Goal: Task Accomplishment & Management: Manage account settings

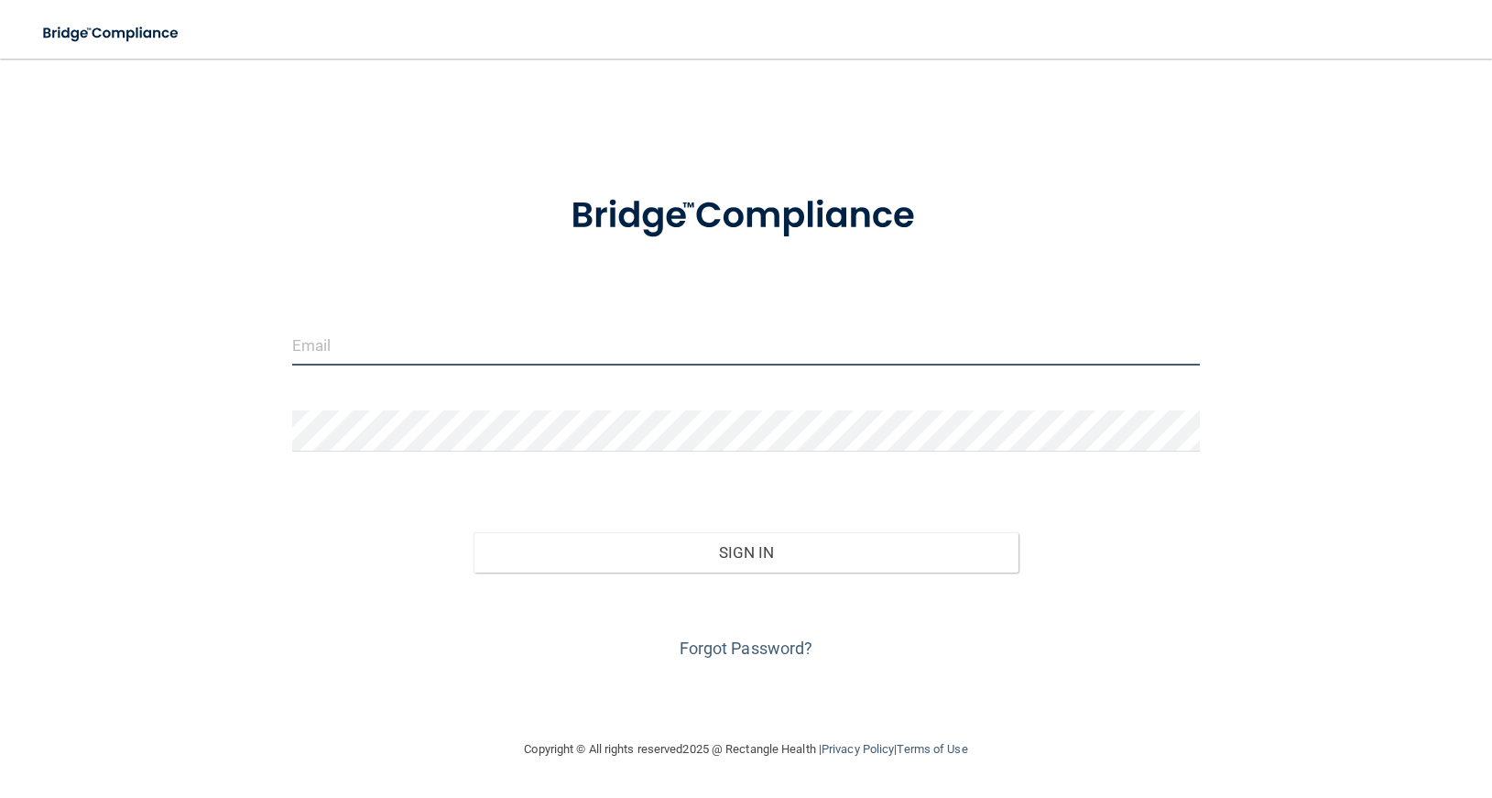
type input "[PERSON_NAME][EMAIL_ADDRESS][DOMAIN_NAME]"
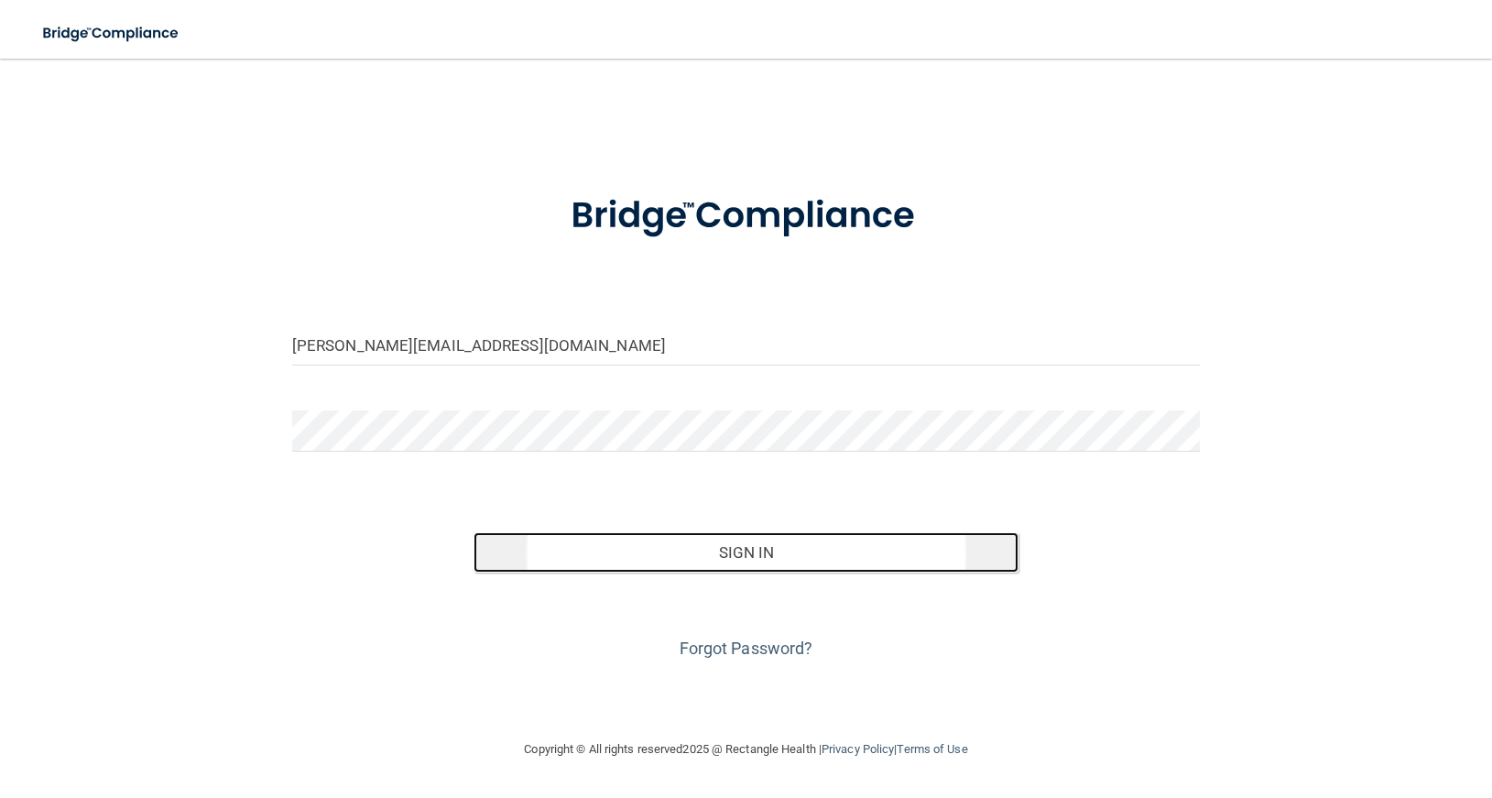
click at [756, 547] on button "Sign In" at bounding box center [745, 552] width 545 height 40
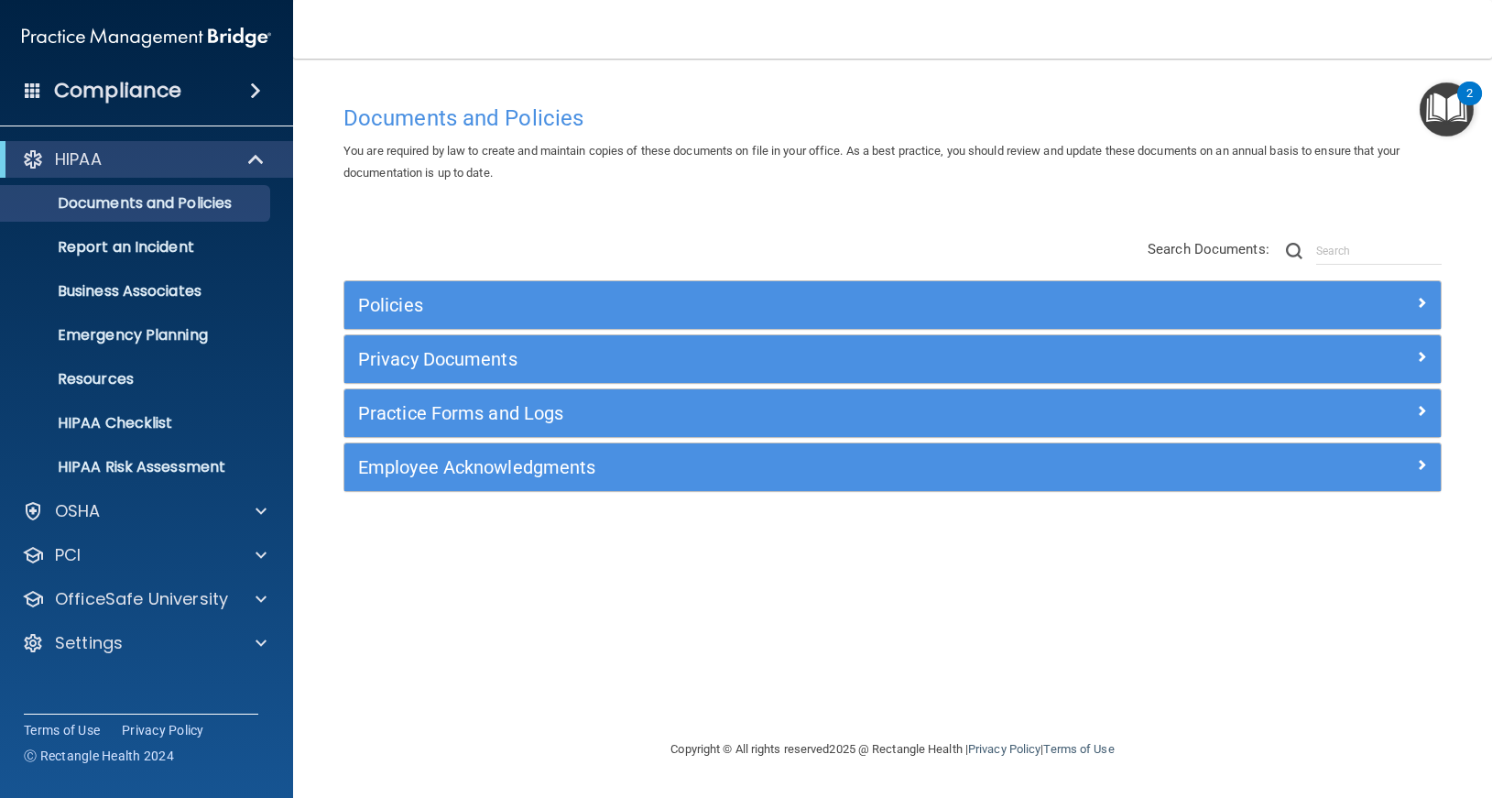
click at [1448, 109] on img "Open Resource Center, 2 new notifications" at bounding box center [1446, 109] width 54 height 54
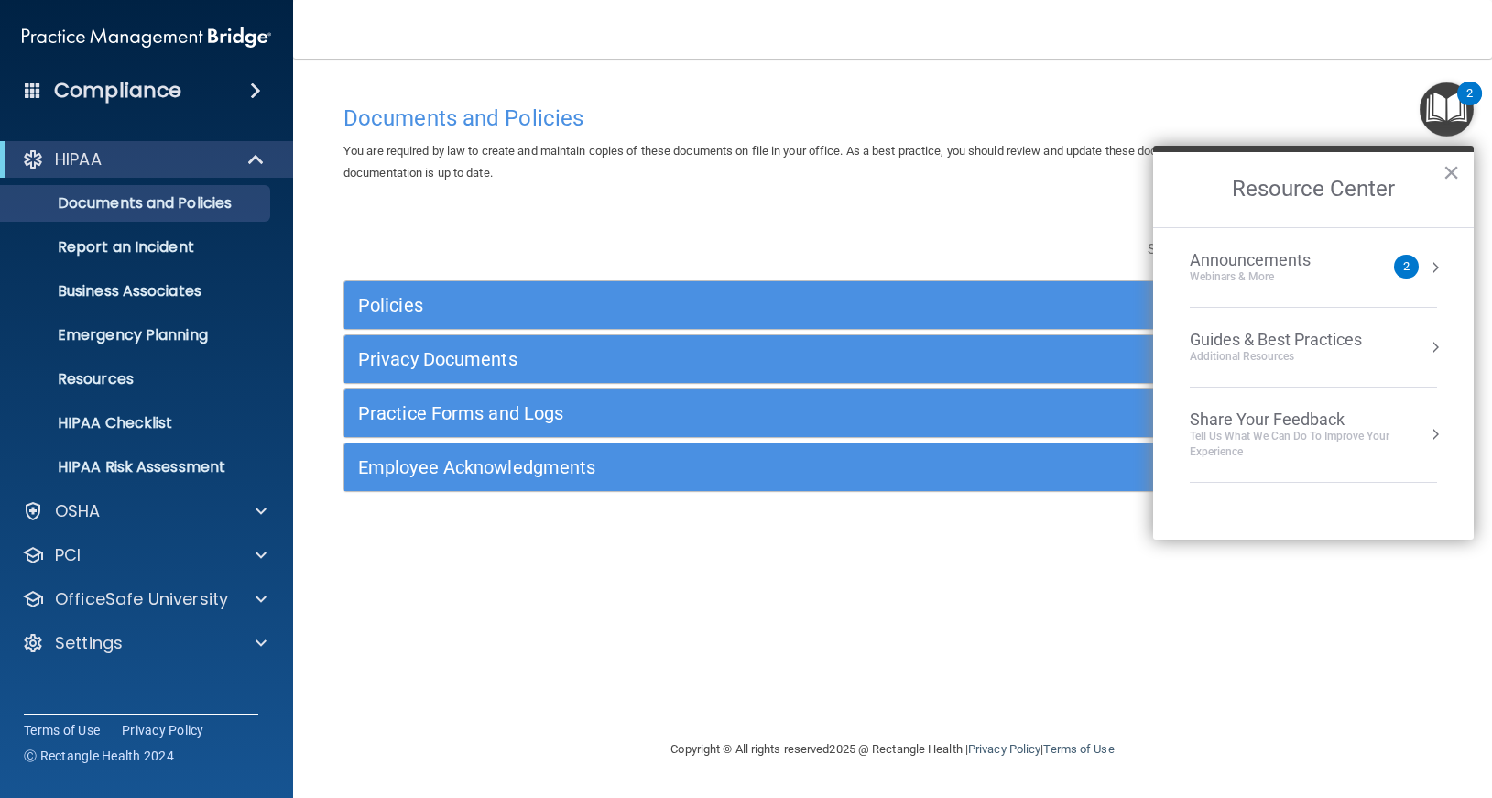
click at [1285, 255] on div "Announcements" at bounding box center [1267, 260] width 157 height 20
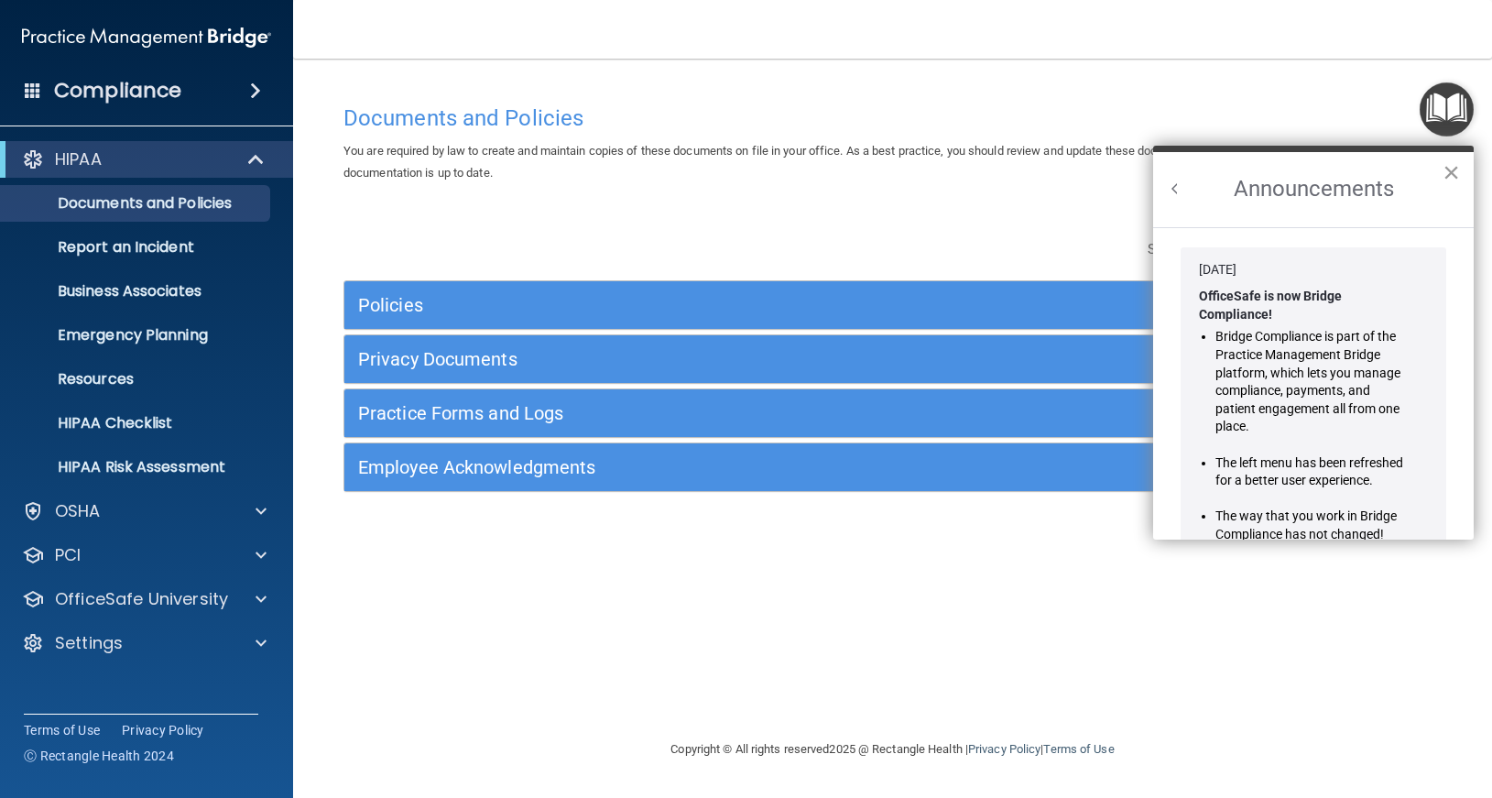
click at [1445, 170] on button "×" at bounding box center [1450, 171] width 17 height 29
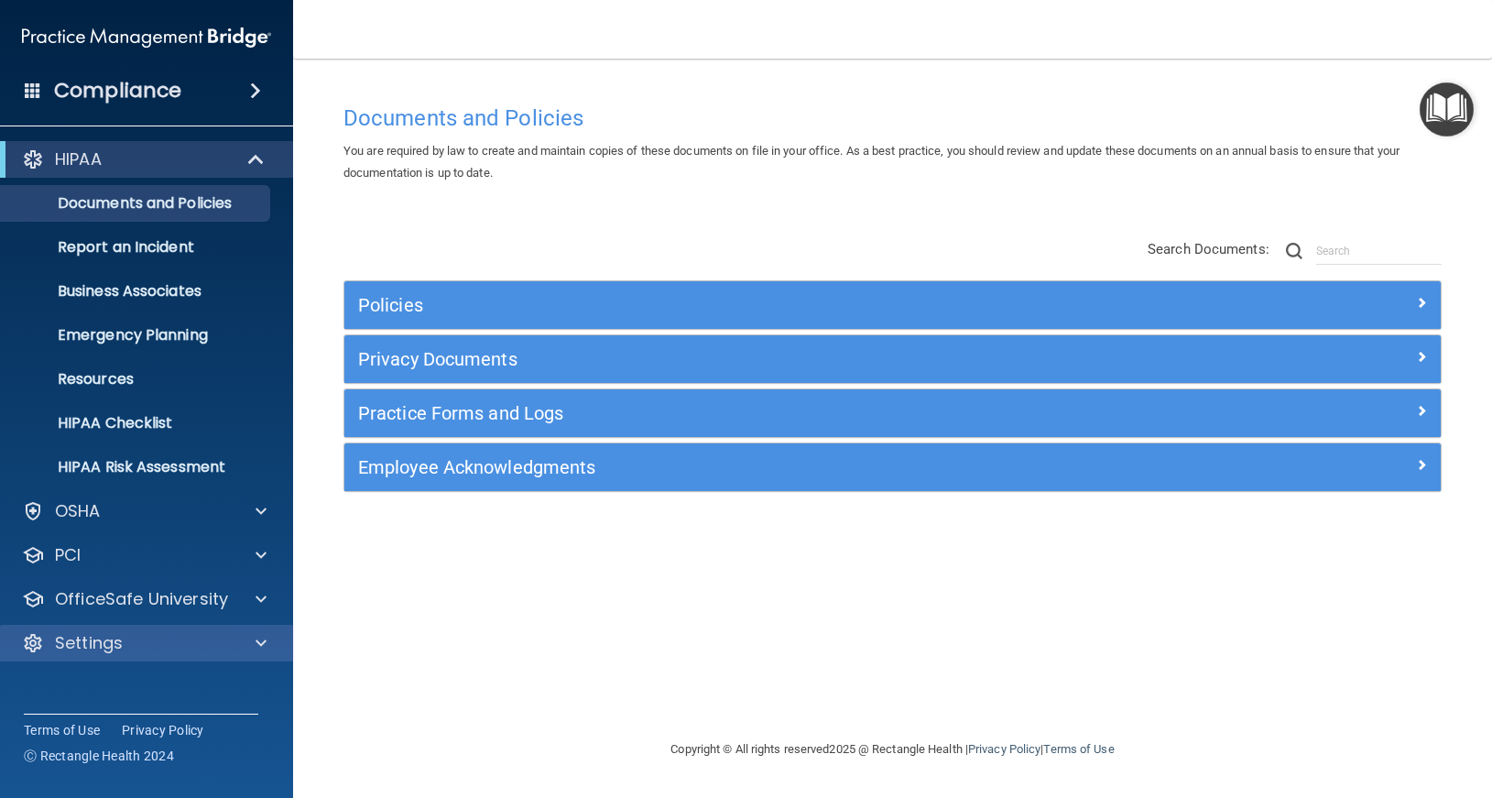
click at [132, 628] on div "Settings" at bounding box center [147, 642] width 294 height 37
click at [256, 644] on span at bounding box center [260, 643] width 11 height 22
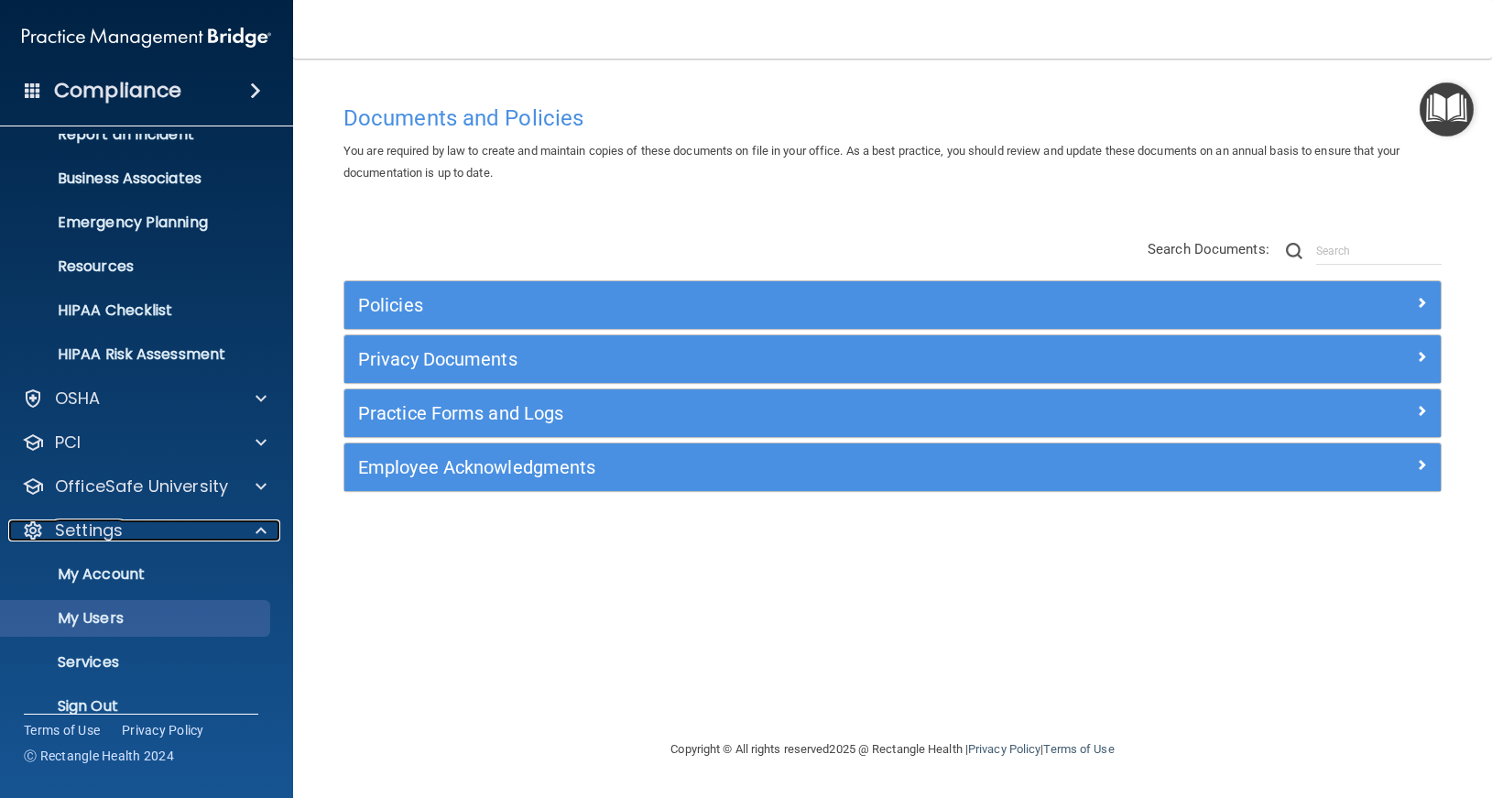
scroll to position [138, 0]
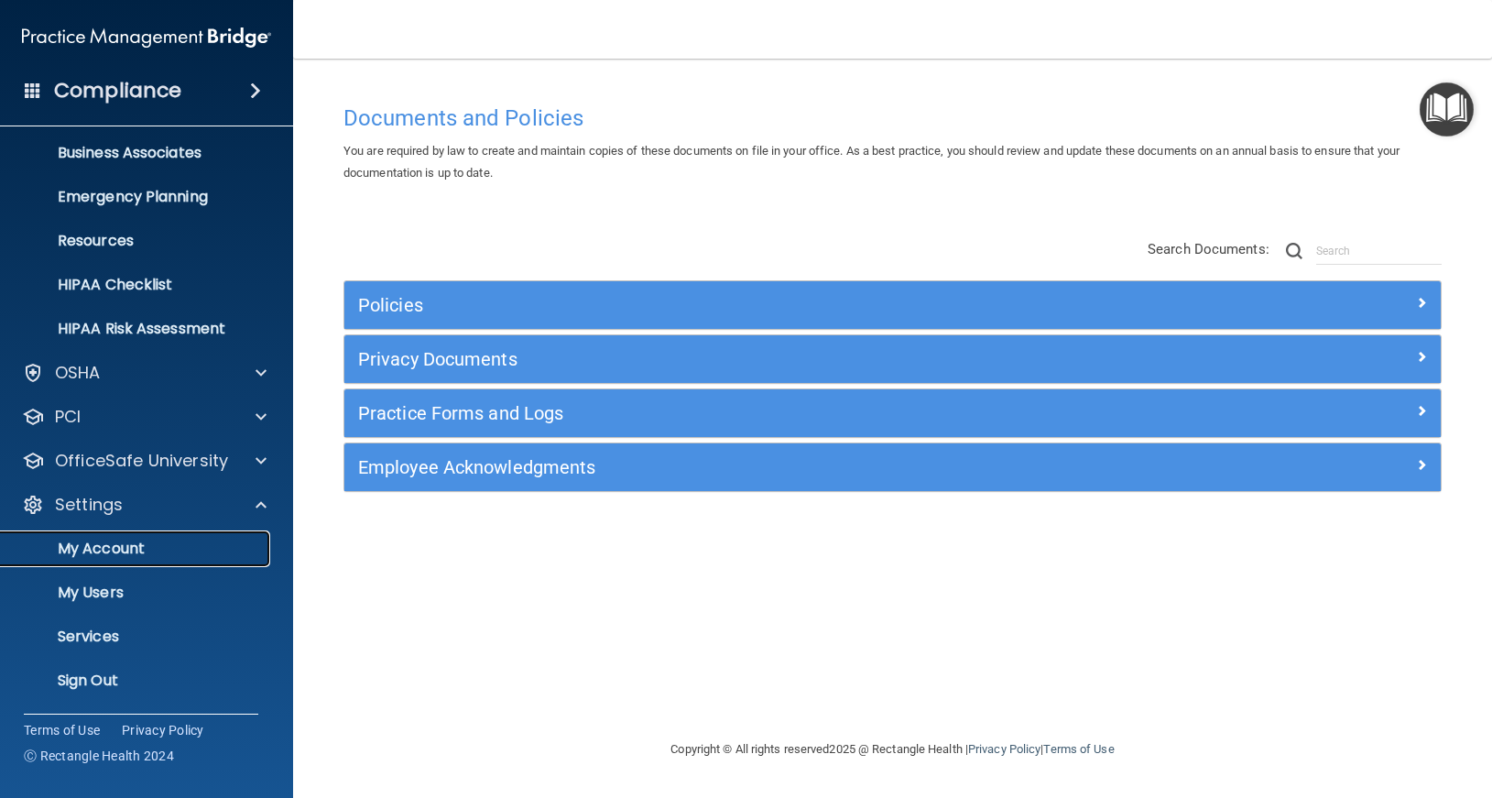
click at [87, 547] on p "My Account" at bounding box center [137, 548] width 250 height 18
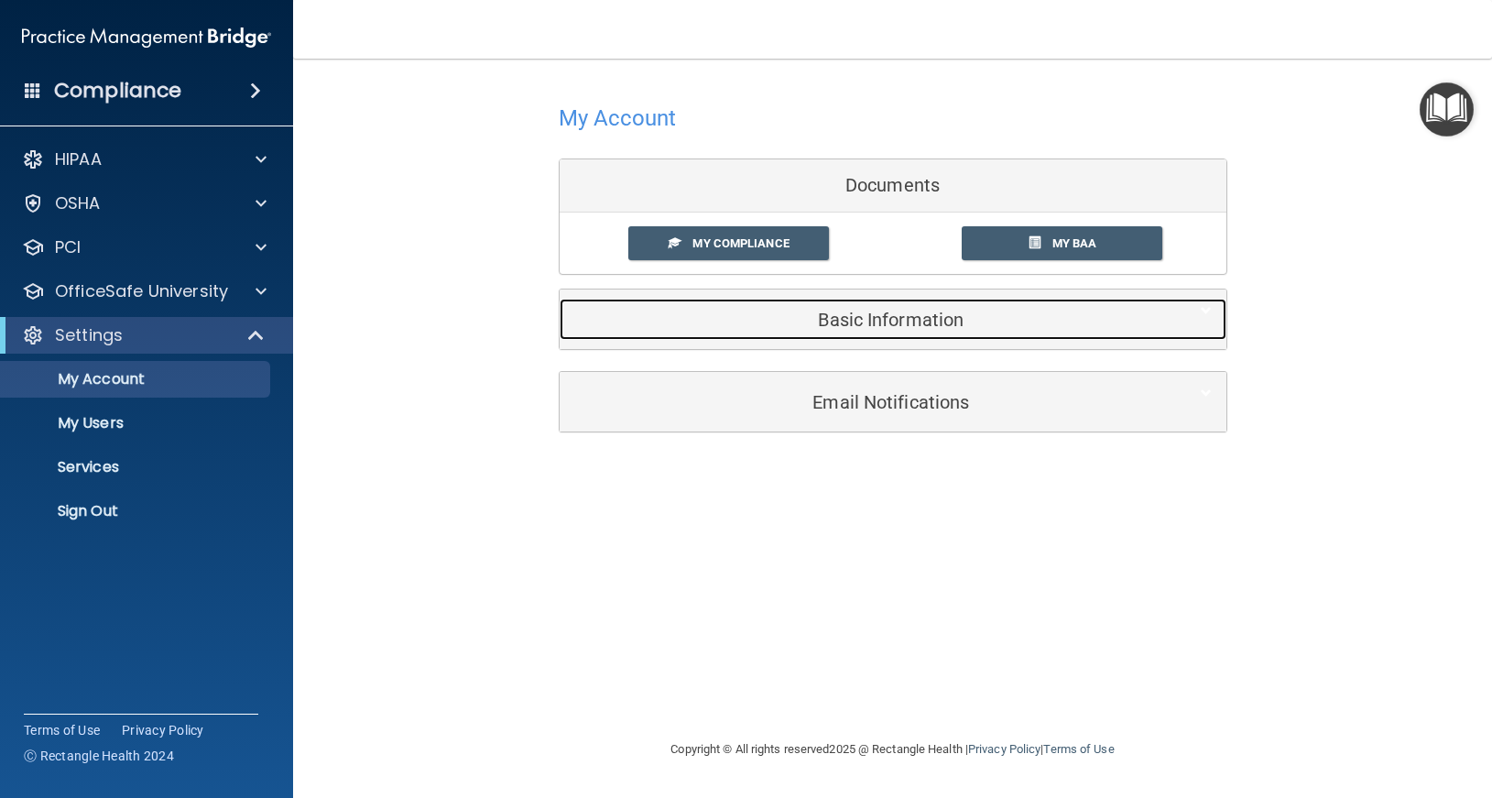
click at [906, 318] on h5 "Basic Information" at bounding box center [864, 319] width 583 height 20
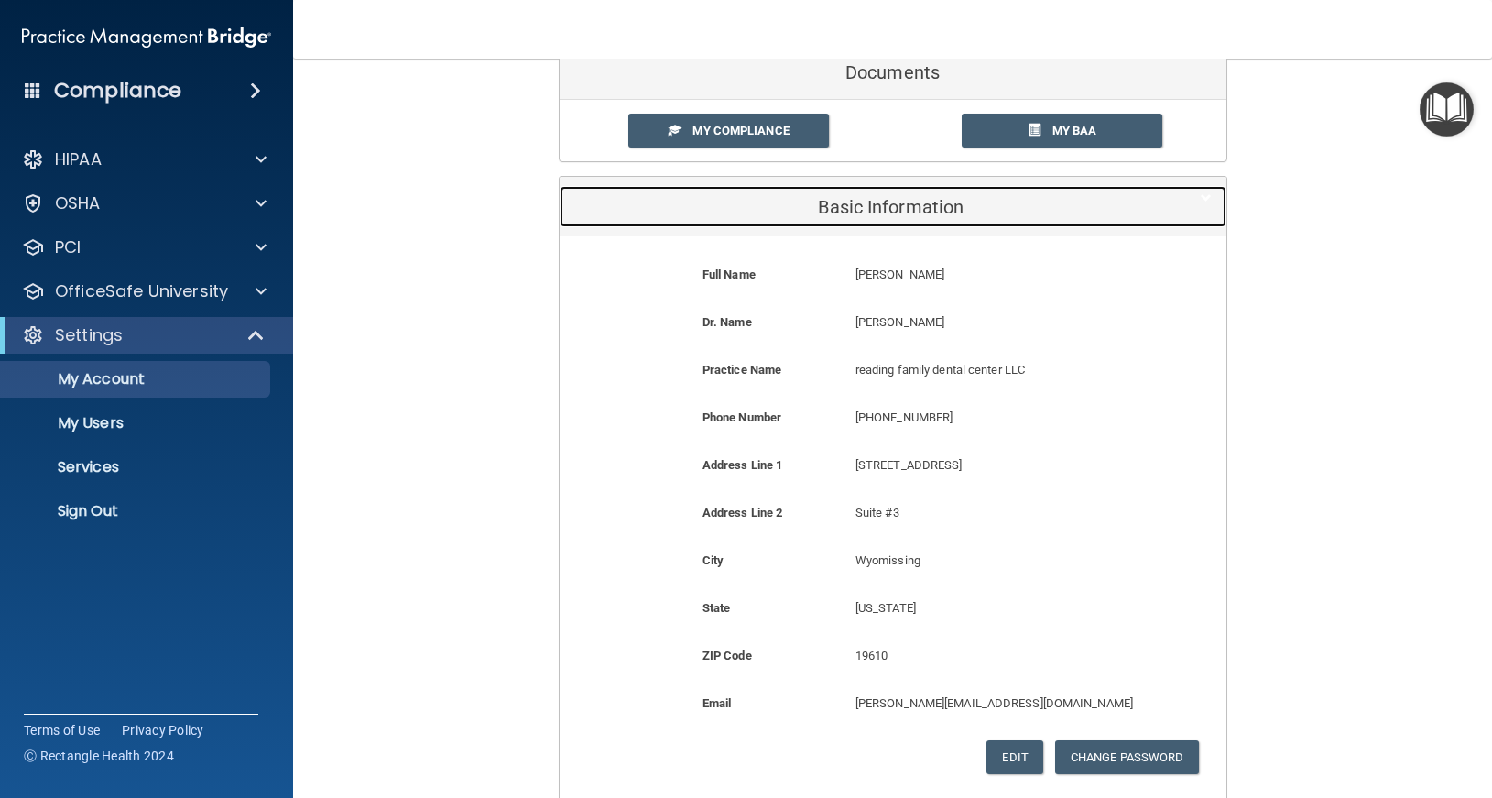
scroll to position [294, 0]
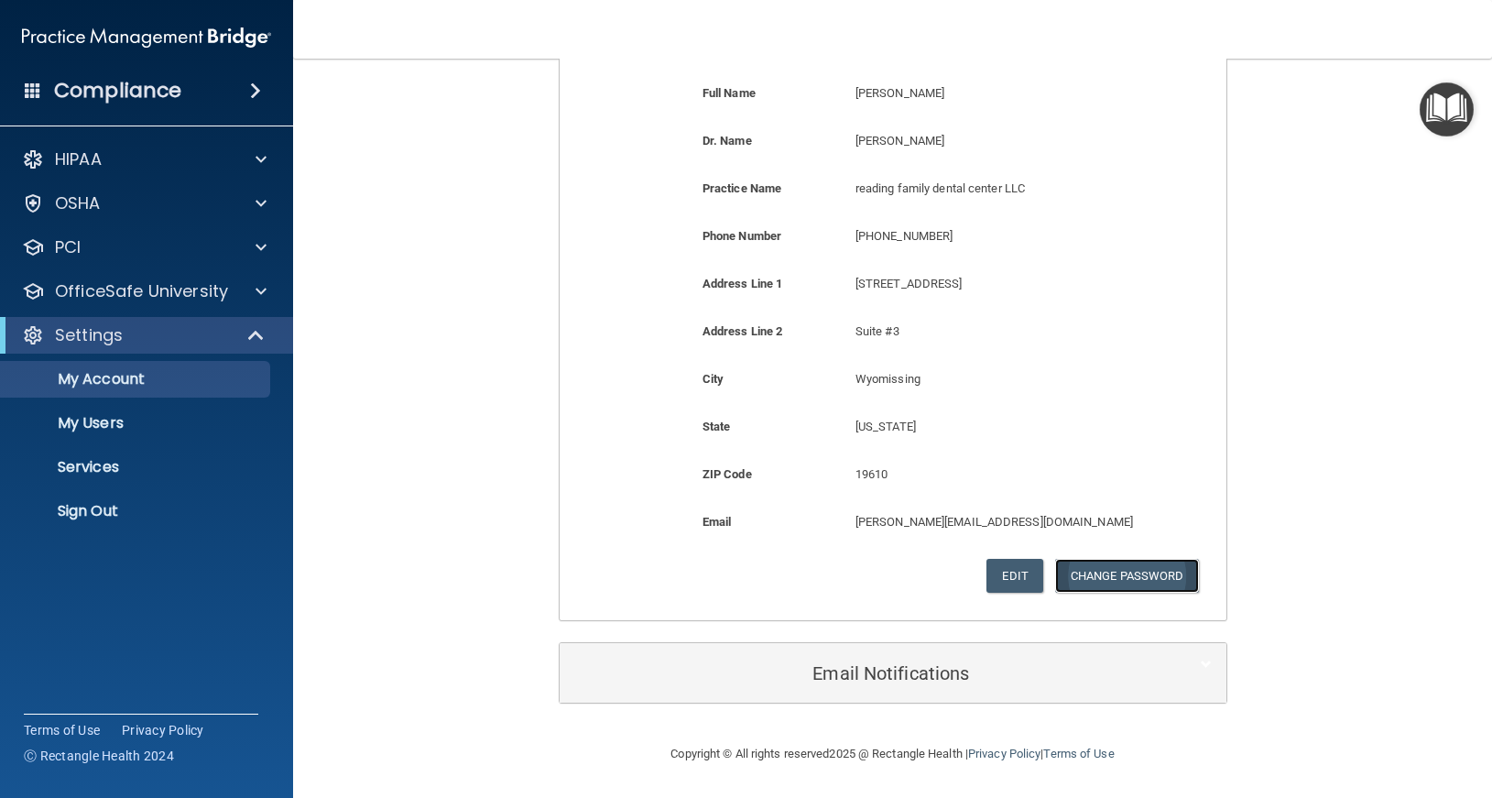
click at [1106, 567] on button "Change Password" at bounding box center [1127, 576] width 144 height 34
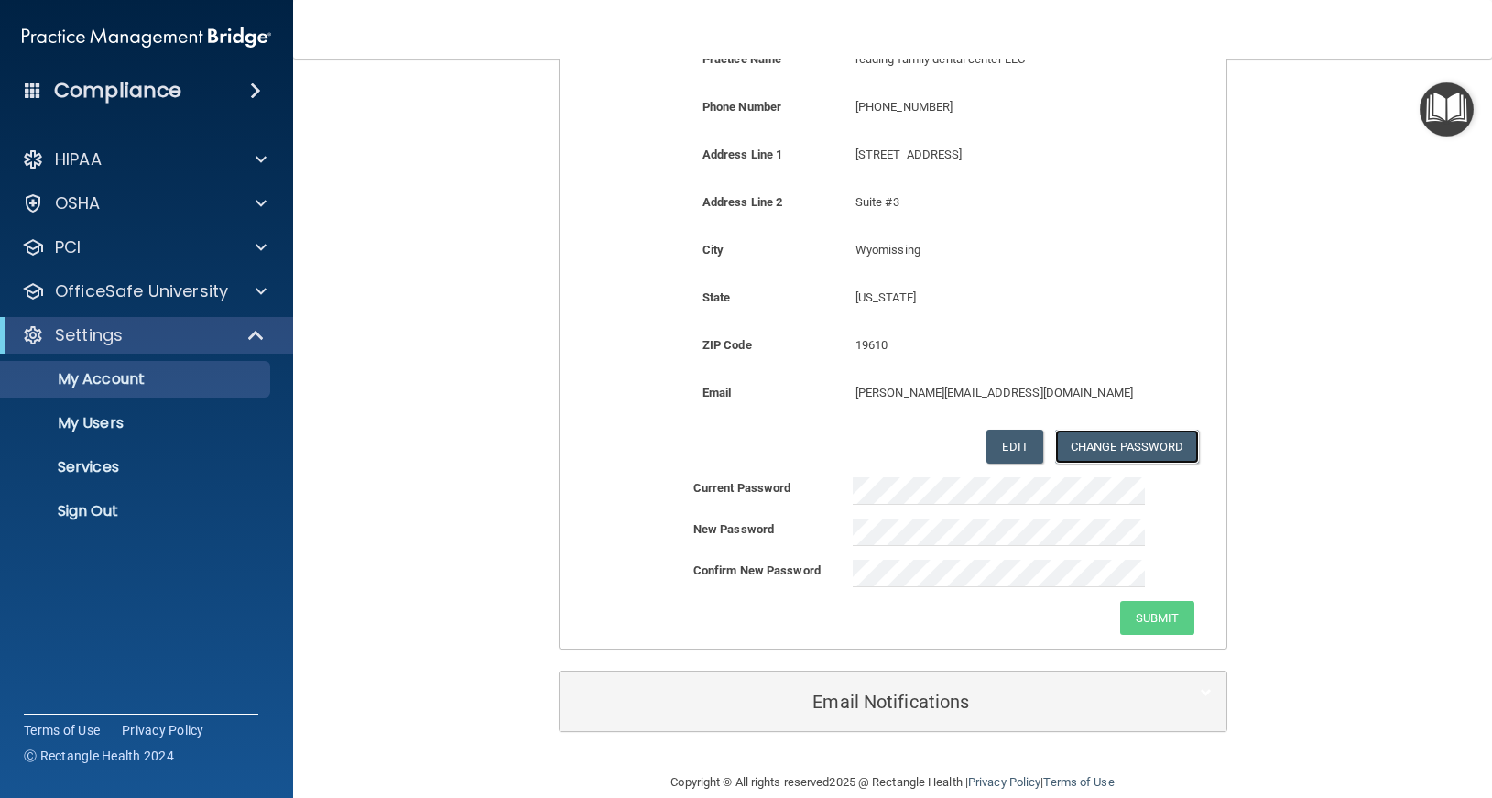
scroll to position [451, 0]
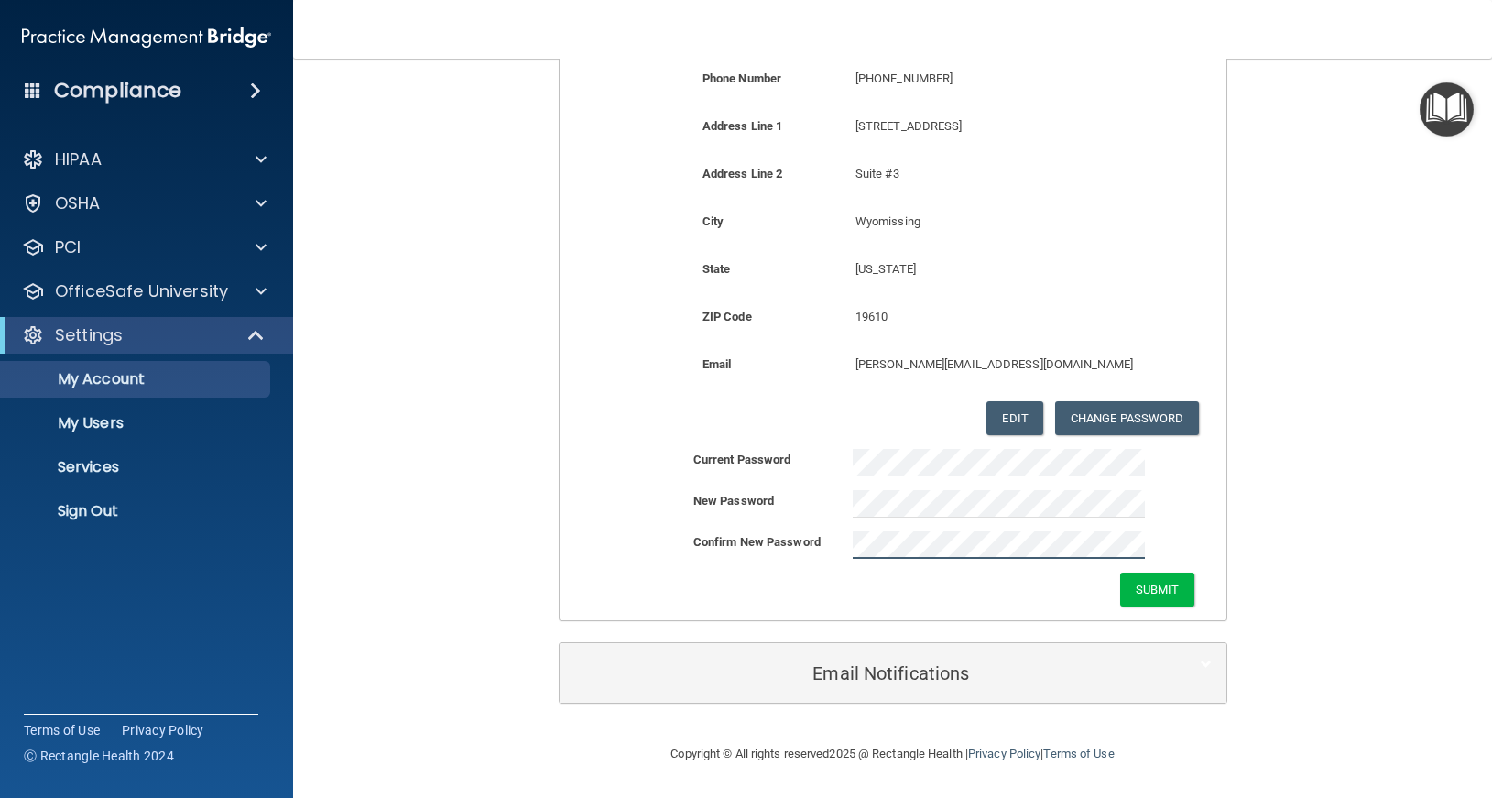
click at [1120, 572] on button "Submit" at bounding box center [1157, 589] width 74 height 34
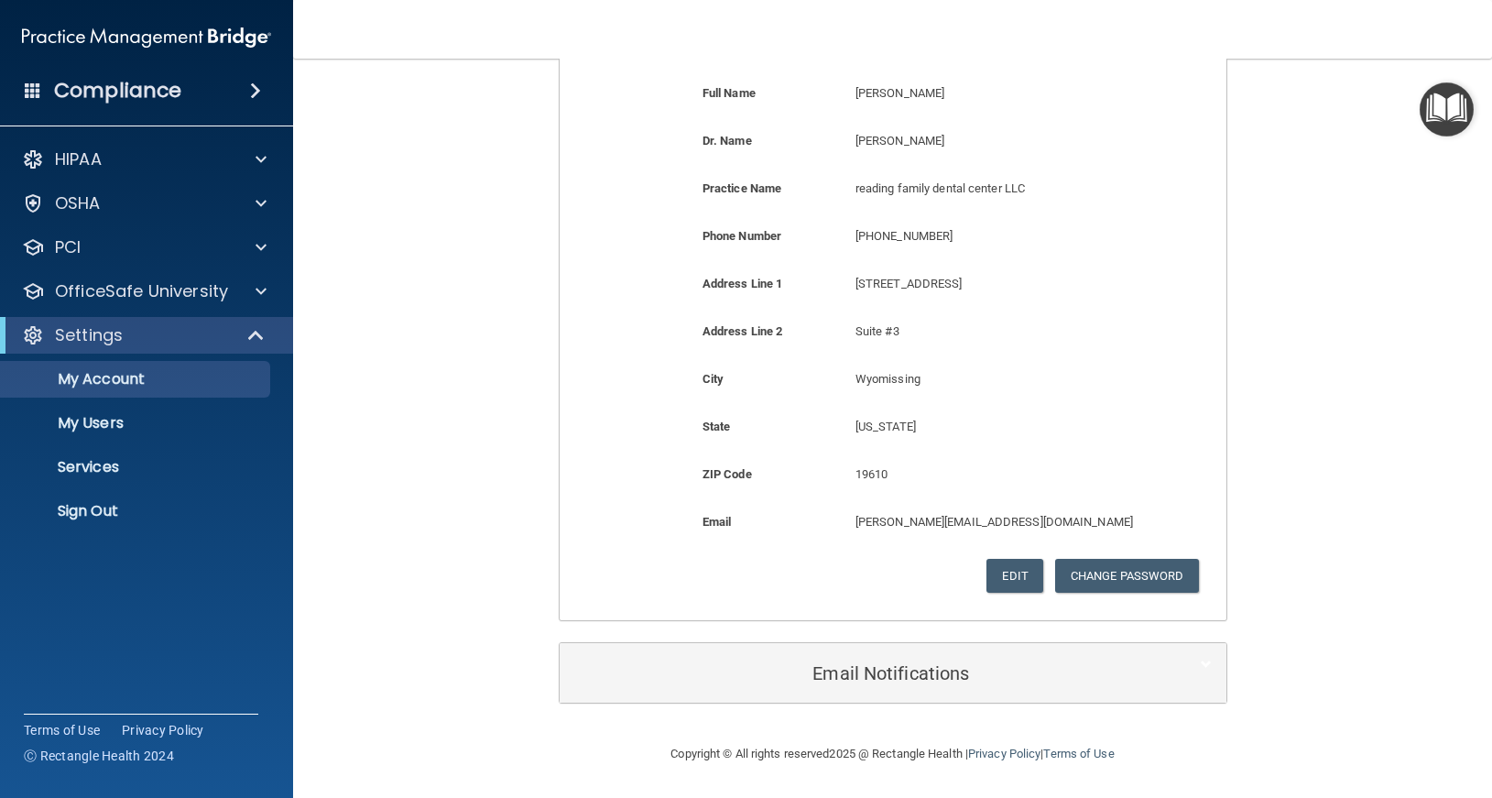
scroll to position [0, 0]
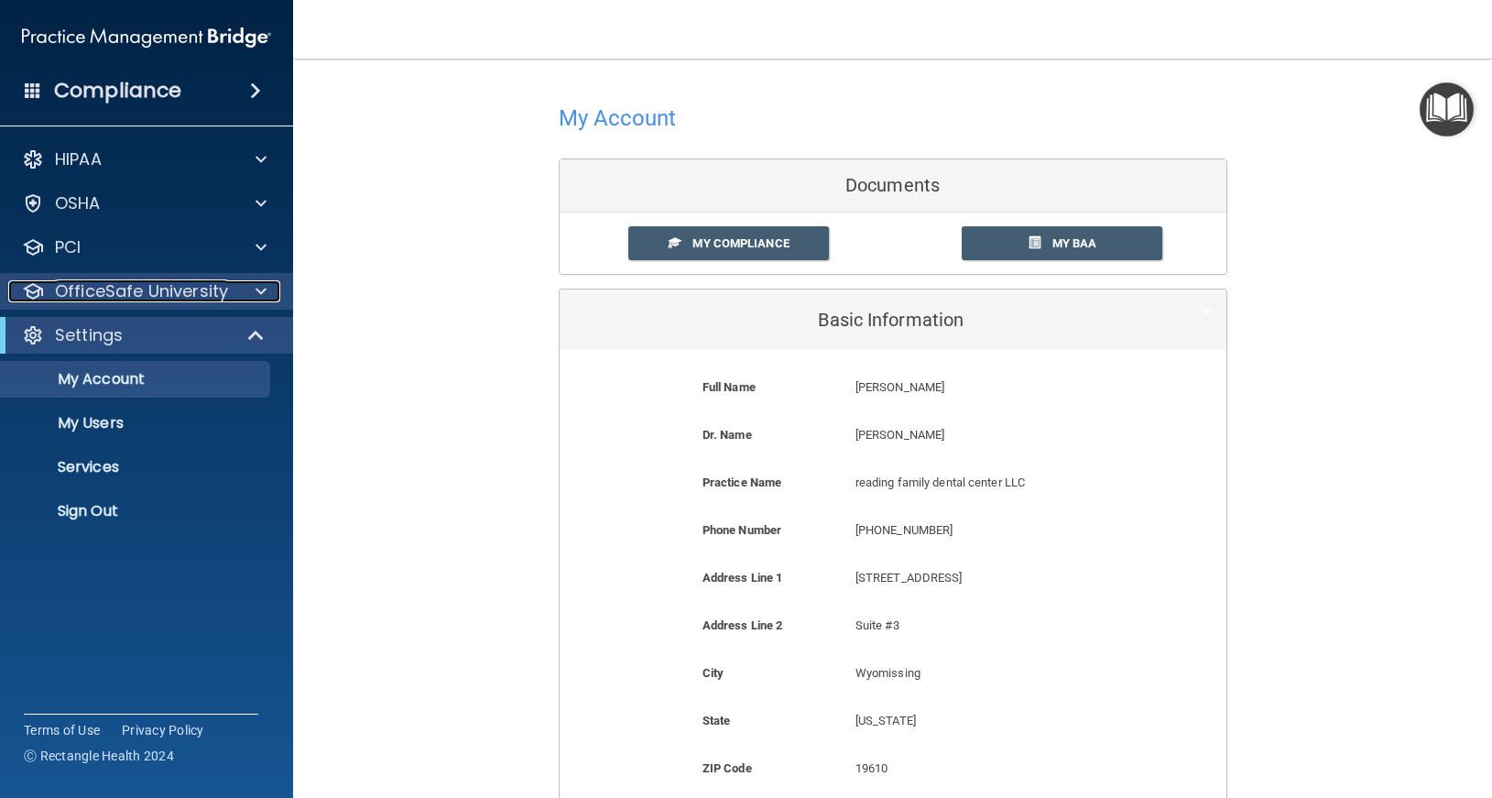
click at [84, 293] on p "OfficeSafe University" at bounding box center [141, 291] width 173 height 22
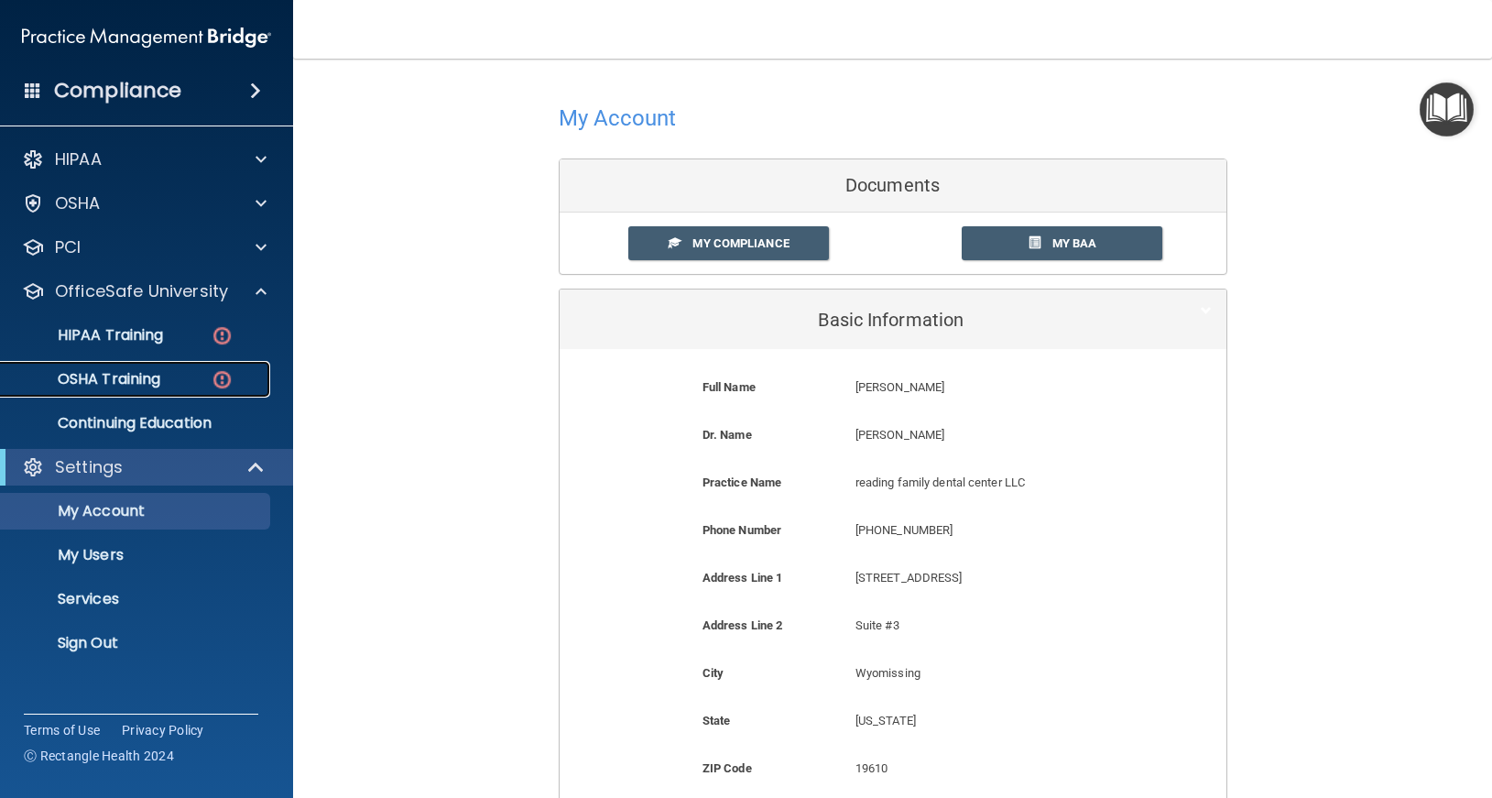
click at [105, 373] on p "OSHA Training" at bounding box center [86, 379] width 148 height 18
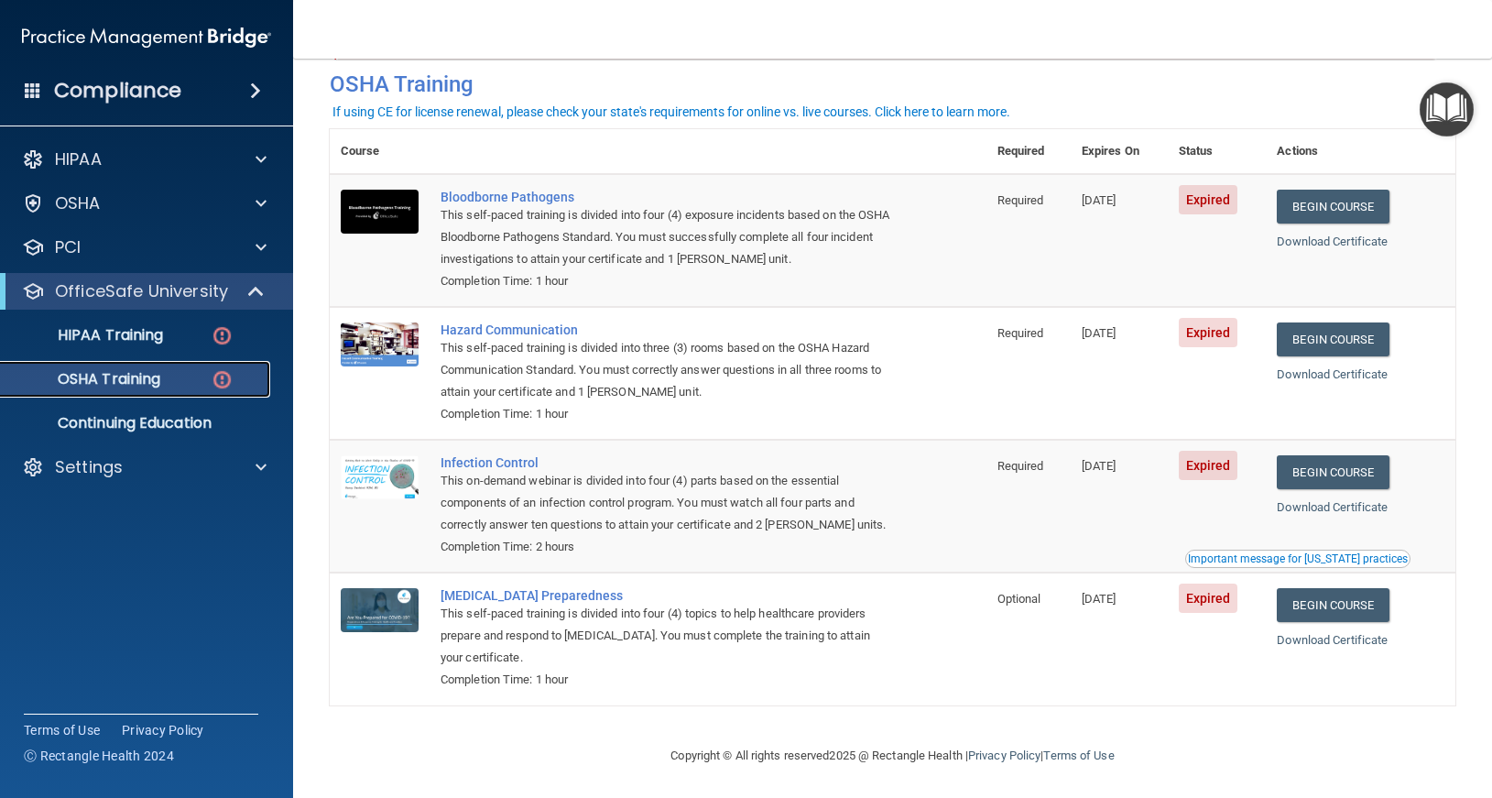
scroll to position [89, 0]
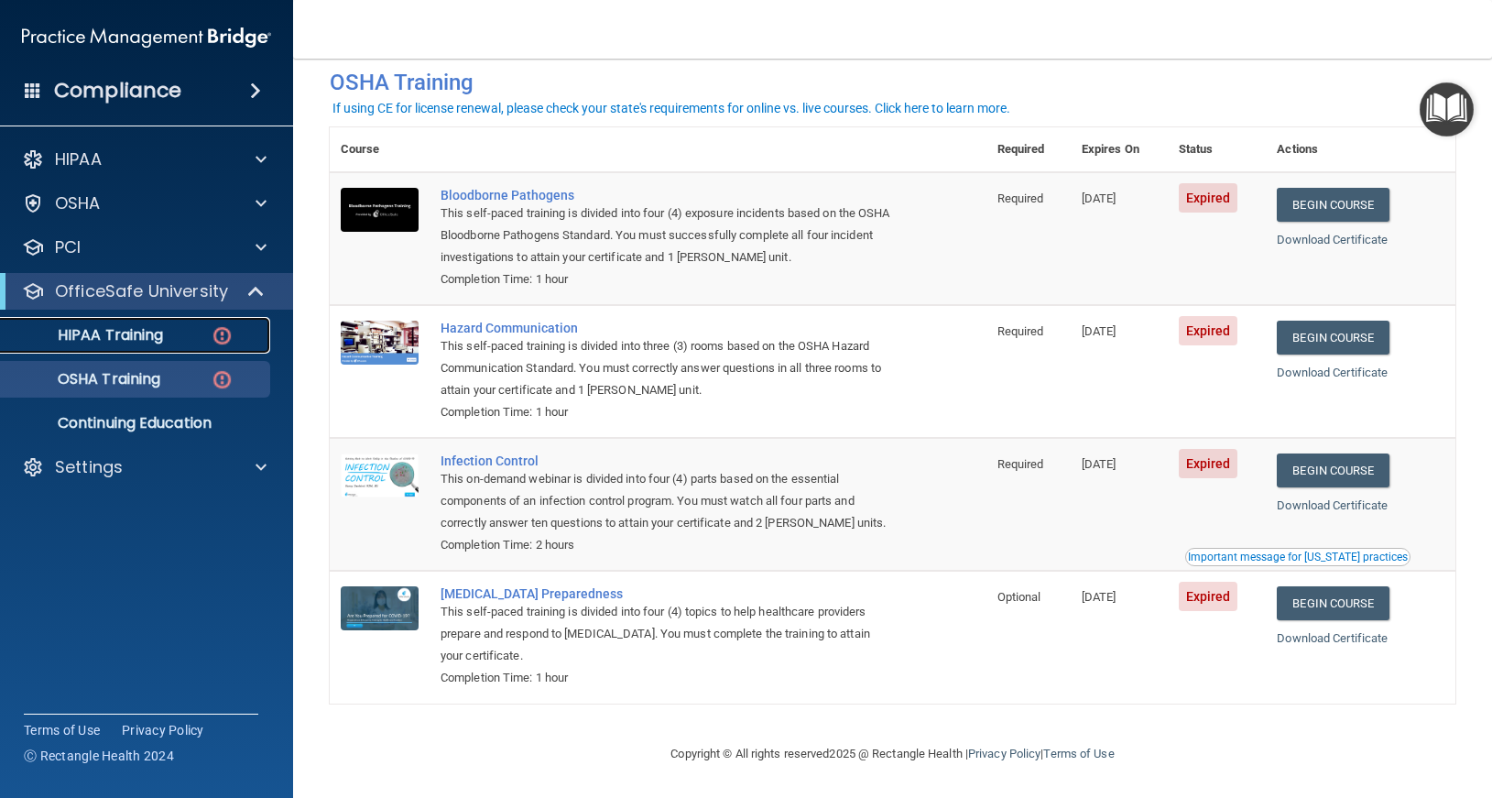
click at [107, 341] on p "HIPAA Training" at bounding box center [87, 335] width 151 height 18
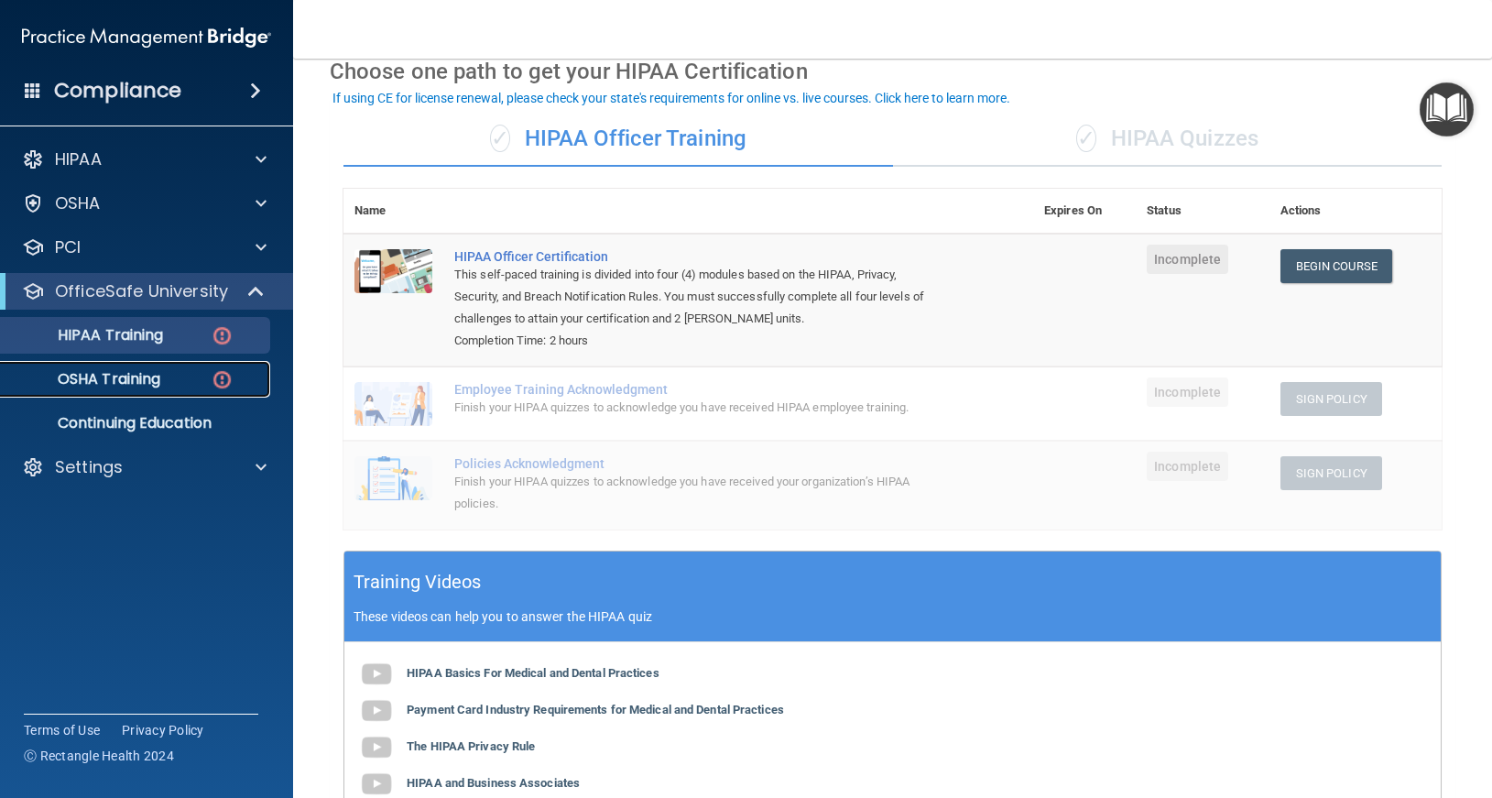
click at [111, 376] on p "OSHA Training" at bounding box center [86, 379] width 148 height 18
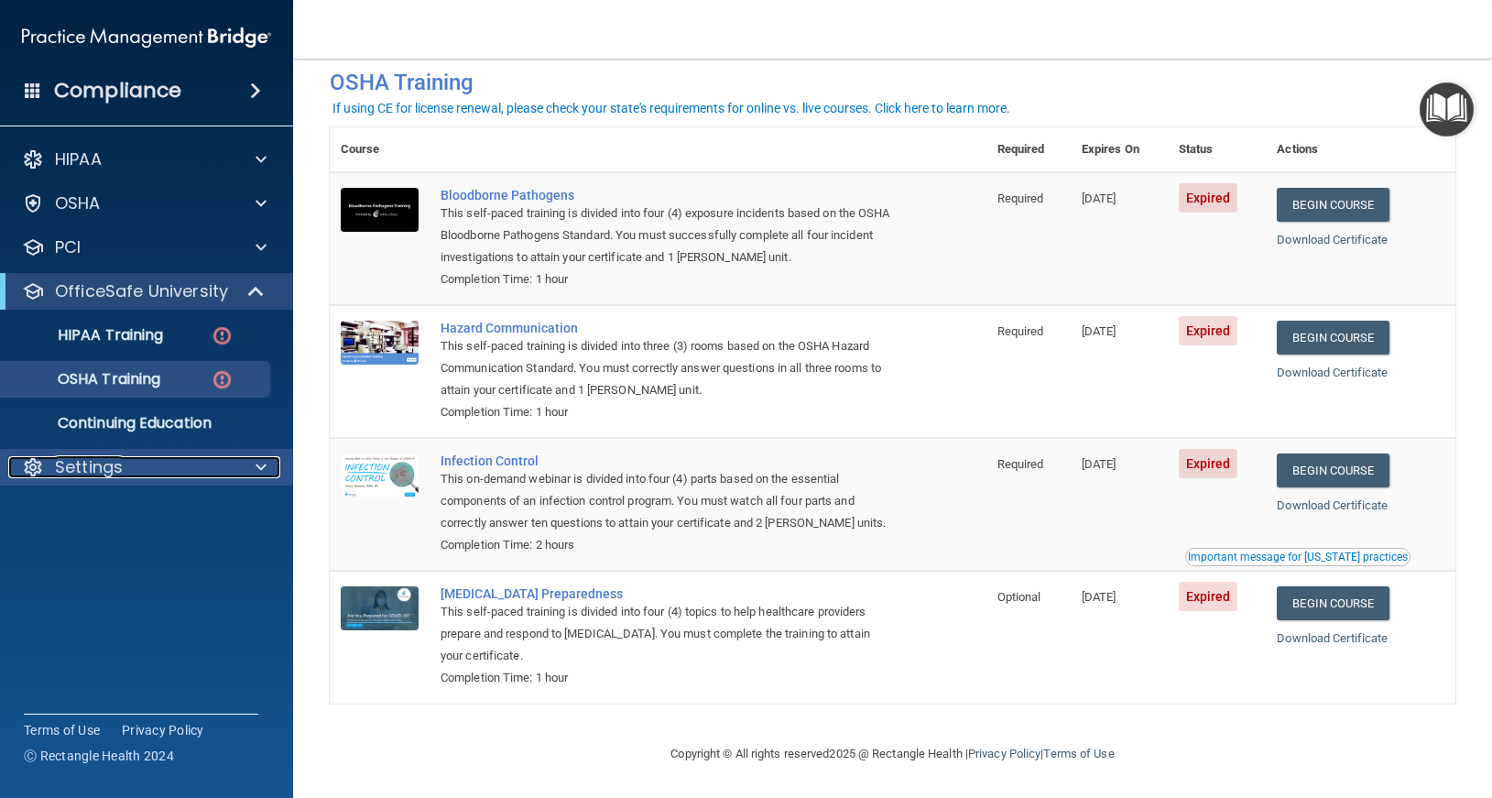
click at [120, 475] on p "Settings" at bounding box center [89, 467] width 68 height 22
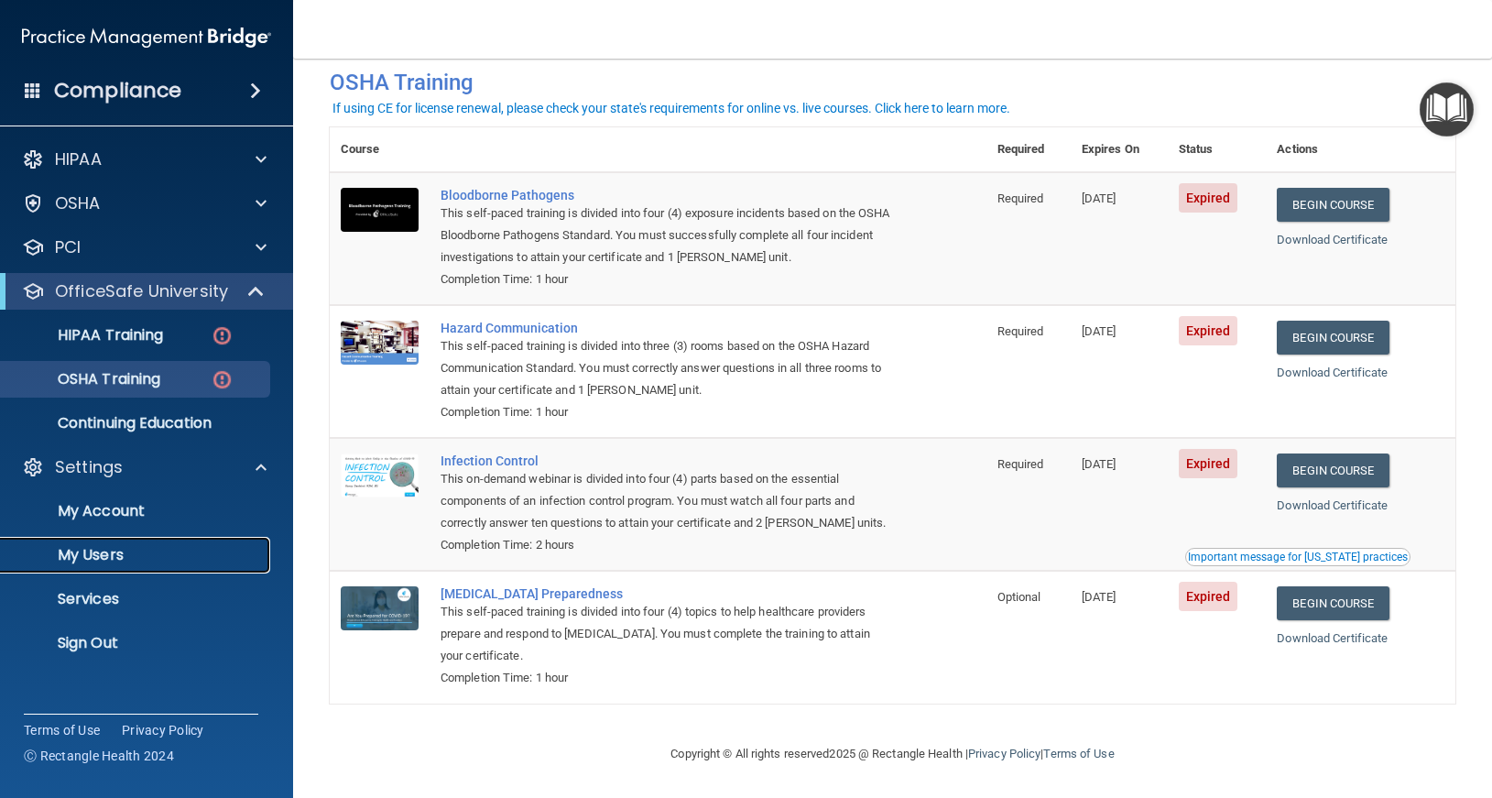
click at [101, 563] on p "My Users" at bounding box center [137, 555] width 250 height 18
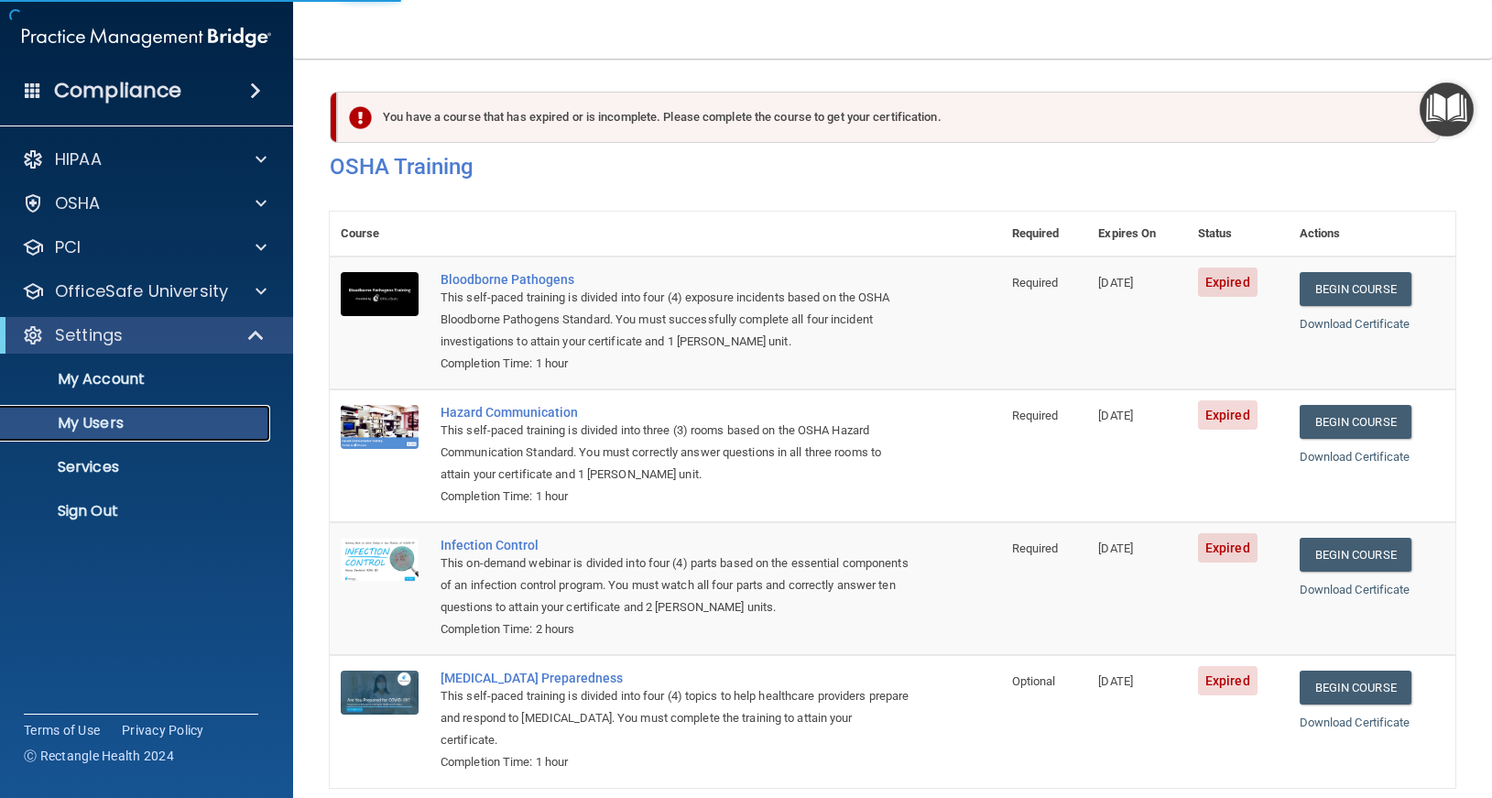
select select "20"
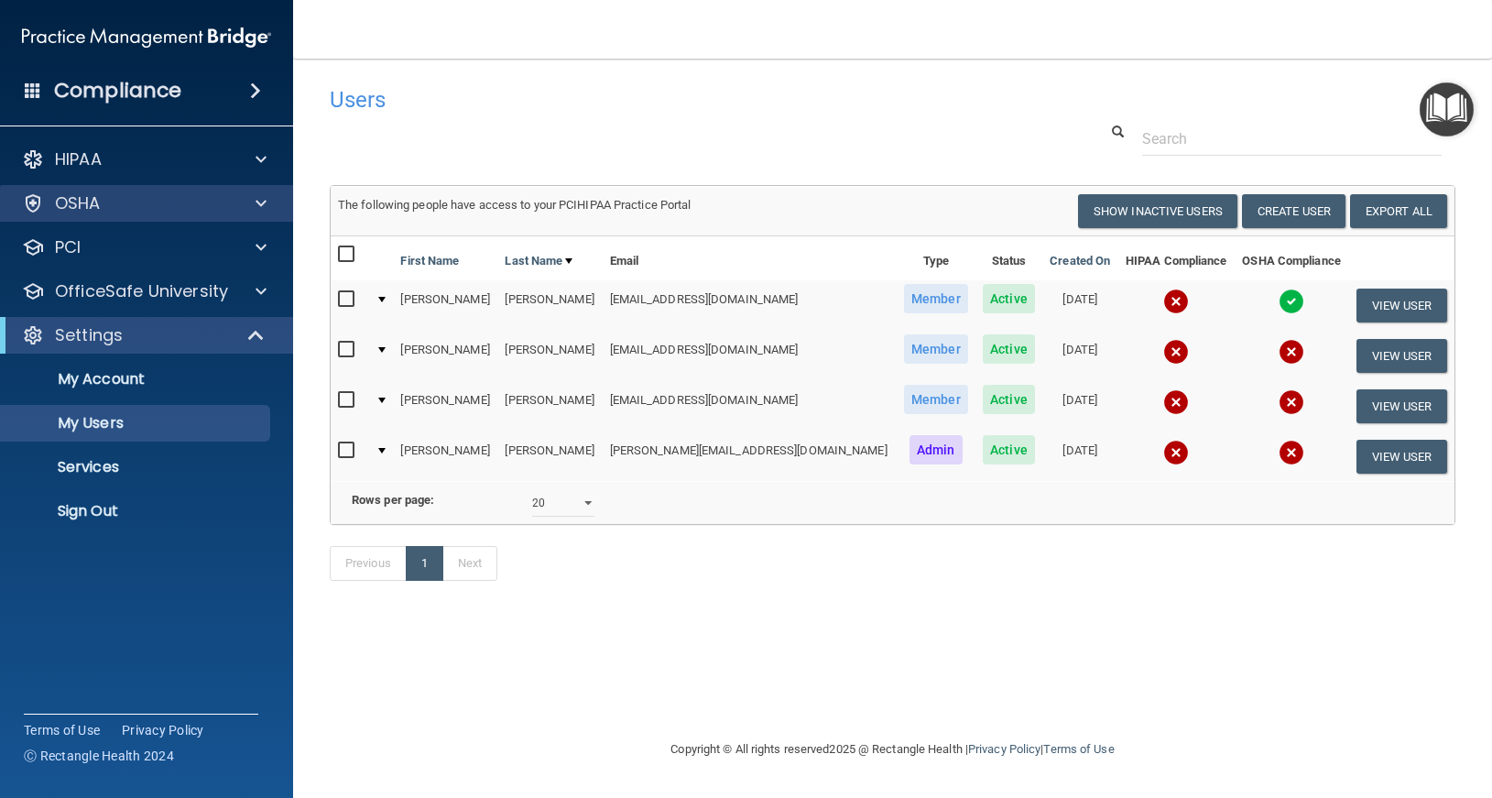
click at [172, 190] on div "OSHA" at bounding box center [147, 203] width 294 height 37
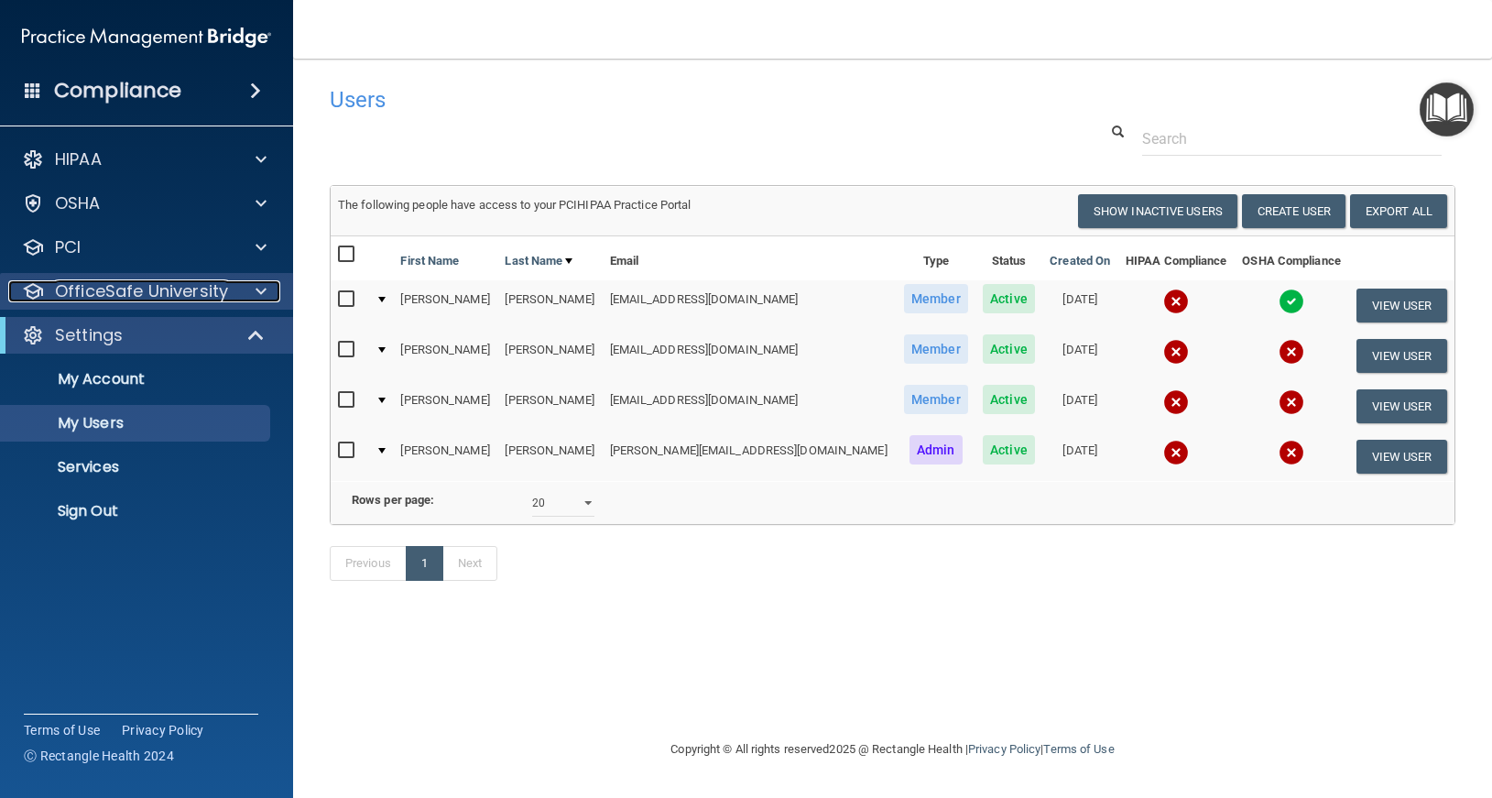
click at [103, 297] on p "OfficeSafe University" at bounding box center [141, 291] width 173 height 22
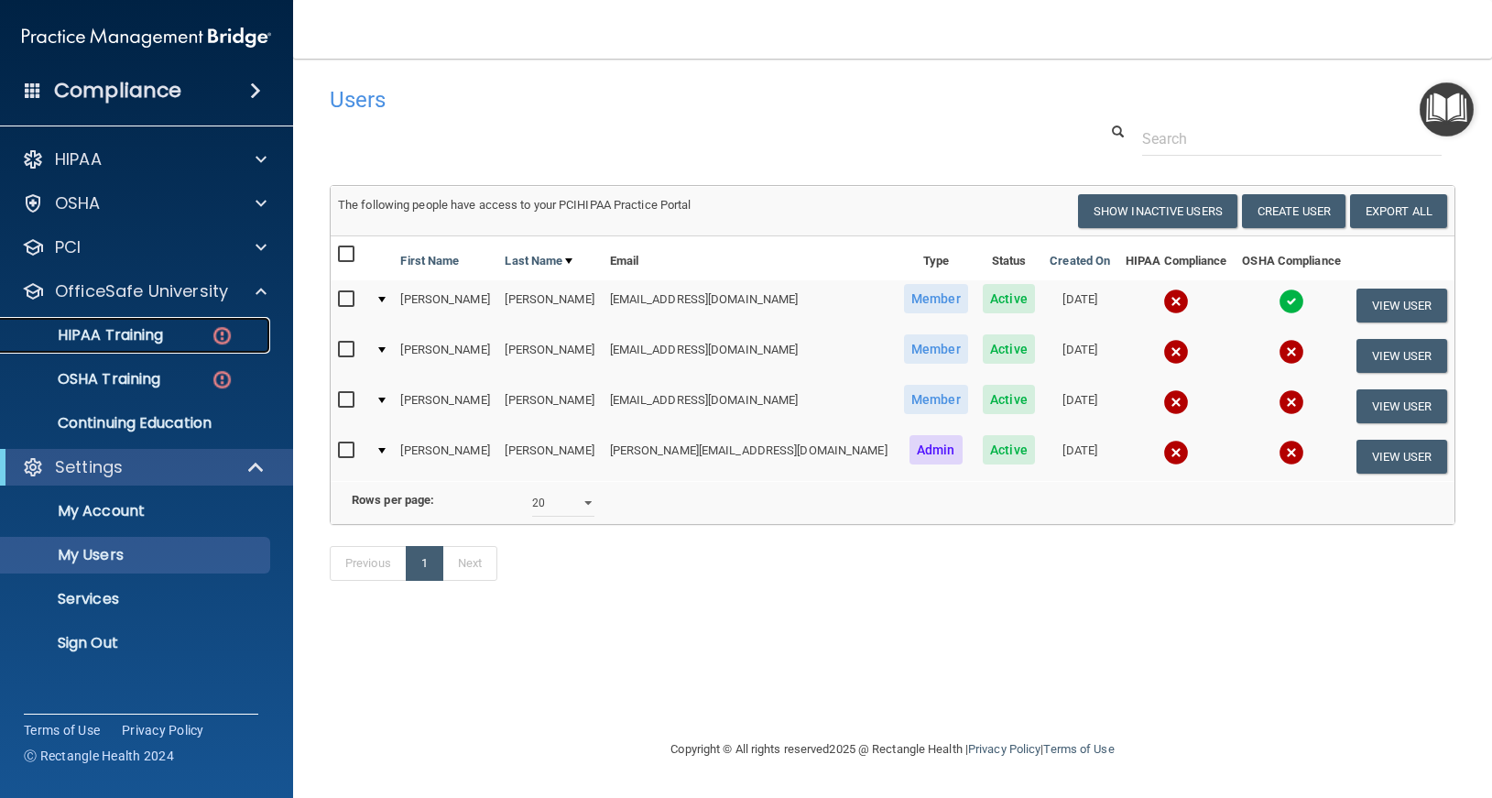
click at [95, 330] on p "HIPAA Training" at bounding box center [87, 335] width 151 height 18
